Goal: Task Accomplishment & Management: Use online tool/utility

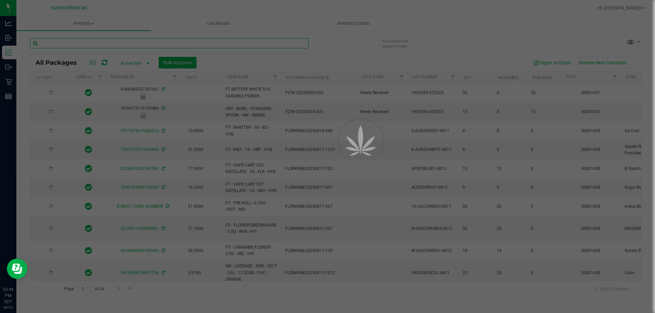
click at [86, 44] on input "text" at bounding box center [169, 43] width 279 height 10
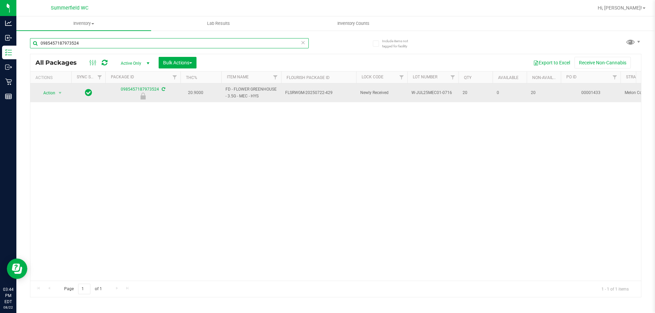
type input "0985457187973524"
click at [48, 93] on span "Action" at bounding box center [46, 93] width 18 height 10
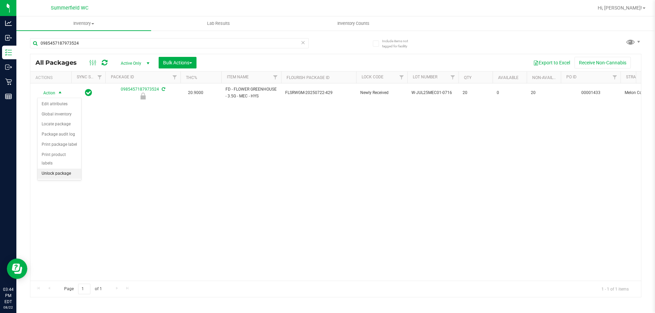
click at [58, 169] on li "Unlock package" at bounding box center [60, 174] width 44 height 10
